Goal: Navigation & Orientation: Find specific page/section

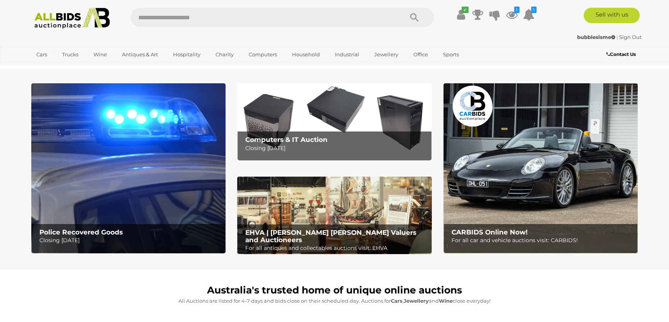
click at [292, 146] on p "Closing Tuesday 16th September" at bounding box center [336, 149] width 182 height 10
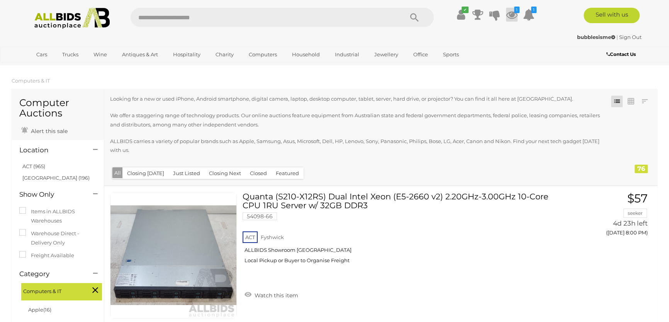
click at [510, 14] on icon at bounding box center [512, 15] width 12 height 14
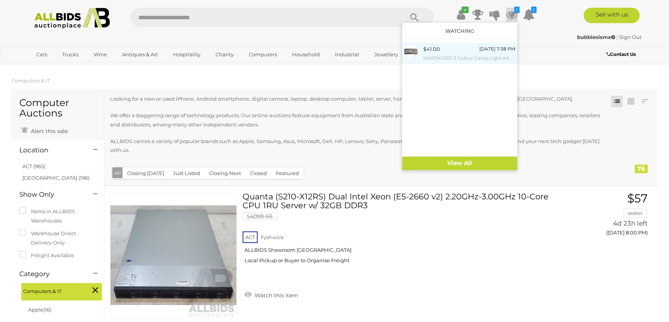
click at [471, 57] on small "HARDKORR 3 Colour Camp Light Kit with Case - ORP $159" at bounding box center [469, 58] width 92 height 8
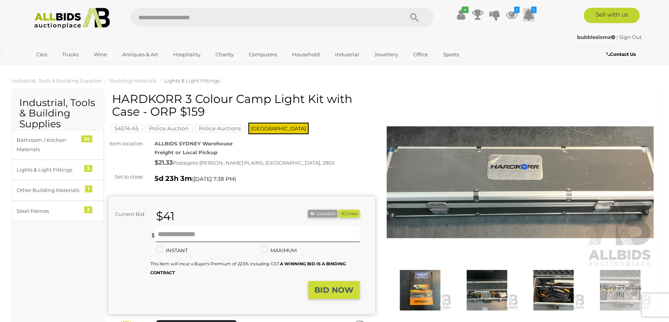
click at [527, 16] on icon at bounding box center [529, 15] width 12 height 14
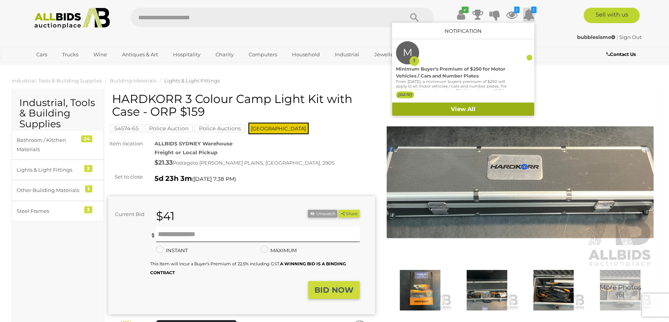
click at [475, 109] on link "View All" at bounding box center [463, 110] width 142 height 14
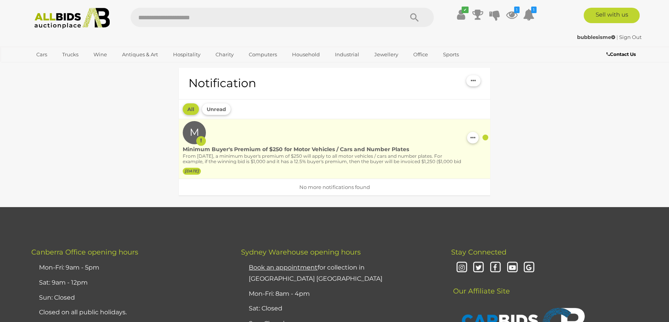
click at [314, 154] on p "From [DATE], a minimum buyer's premium of $250 will apply to all motor vehicles…" at bounding box center [323, 165] width 280 height 22
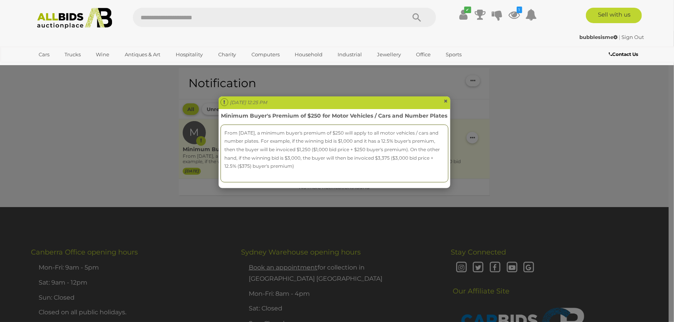
click at [446, 100] on span "×" at bounding box center [446, 101] width 5 height 9
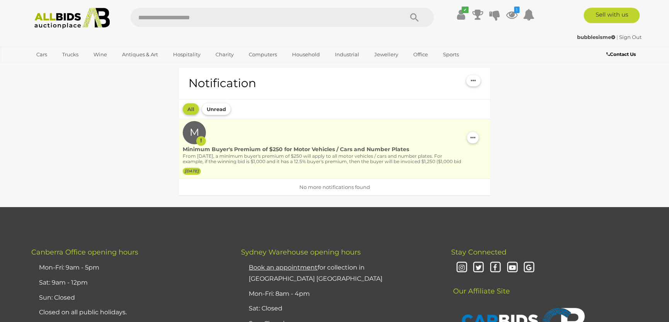
click at [217, 111] on button "Unread" at bounding box center [216, 109] width 29 height 12
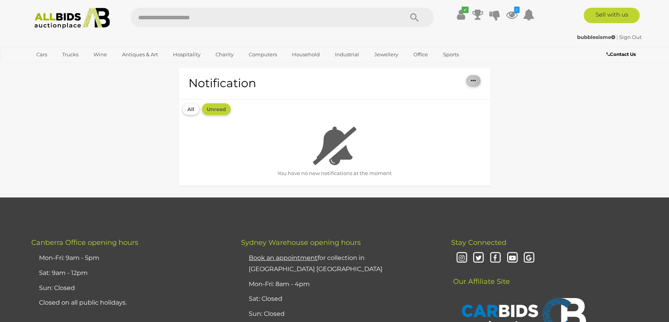
click at [470, 81] on button "button" at bounding box center [473, 80] width 14 height 11
click at [380, 96] on link "Mark all as read" at bounding box center [422, 94] width 115 height 13
click at [511, 17] on icon at bounding box center [512, 15] width 12 height 14
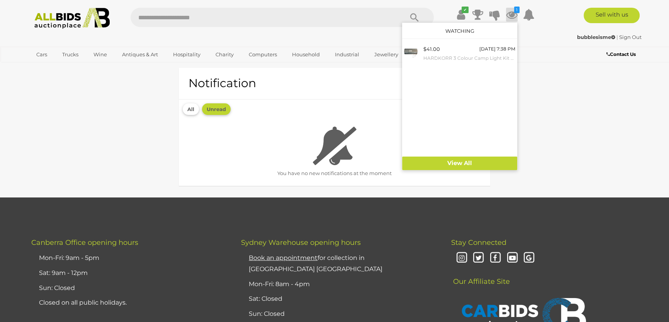
click at [558, 142] on div "Notification Mark all as read All Unread You have no new notifications at the m…" at bounding box center [334, 128] width 657 height 138
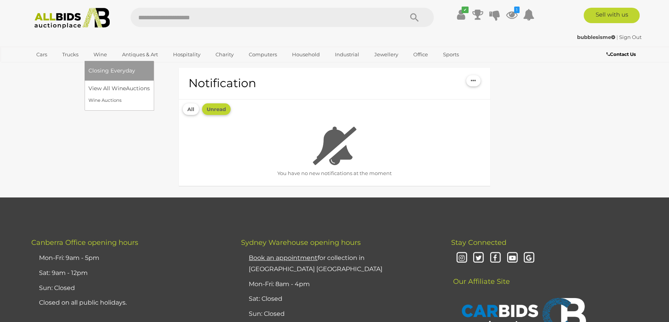
click at [102, 56] on link "Wine" at bounding box center [100, 54] width 24 height 13
click at [104, 88] on link "View All Wine Auctions" at bounding box center [120, 89] width 64 height 12
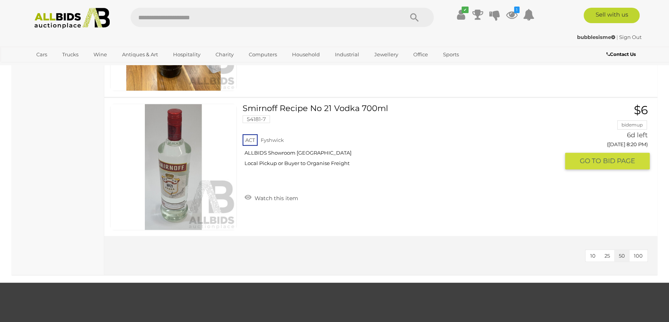
scroll to position [281, 0]
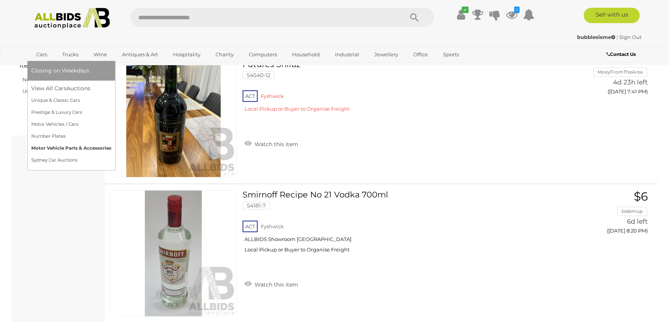
click at [51, 147] on link "Motor Vehicle Parts & Accessories" at bounding box center [71, 148] width 80 height 12
